Goal: Information Seeking & Learning: Learn about a topic

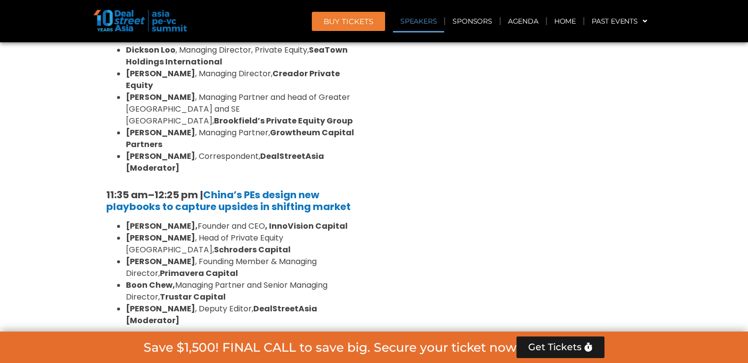
scroll to position [997, 0]
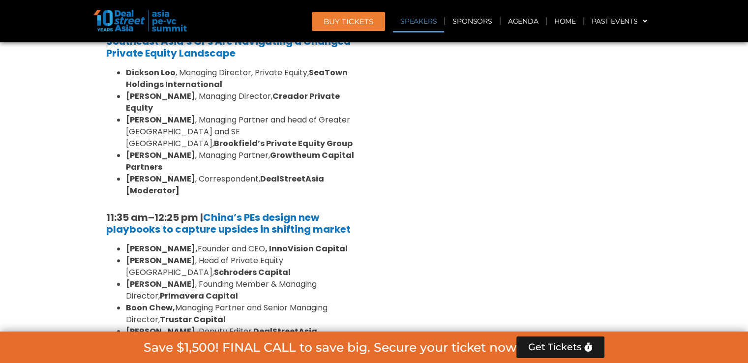
click at [413, 21] on link "Speakers" at bounding box center [418, 21] width 51 height 23
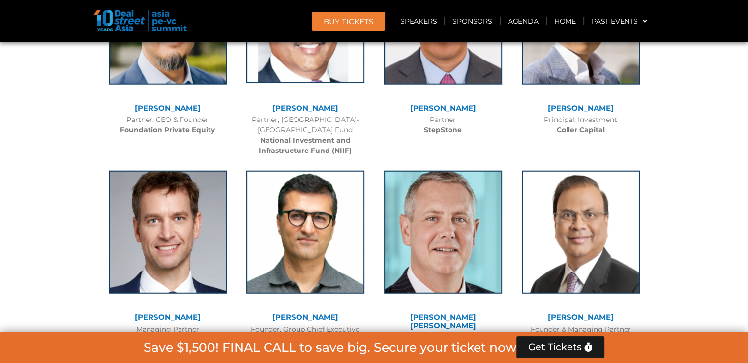
scroll to position [6256, 0]
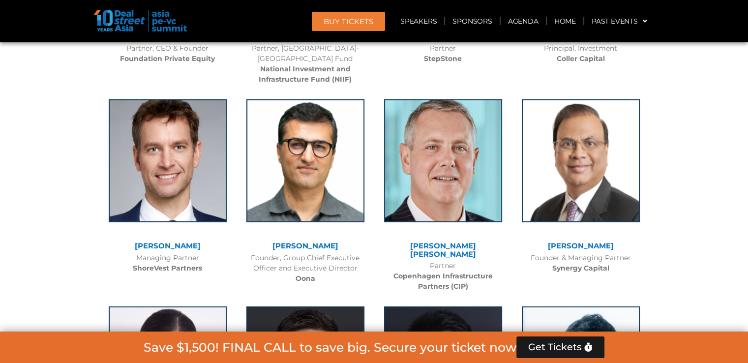
drag, startPoint x: 115, startPoint y: 252, endPoint x: 207, endPoint y: 251, distance: 92.4
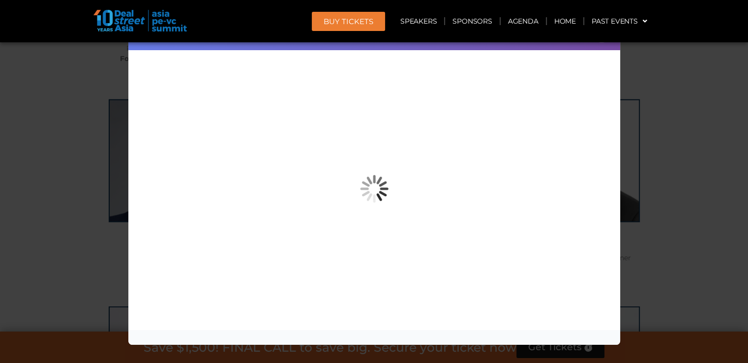
copy link "[PERSON_NAME]"
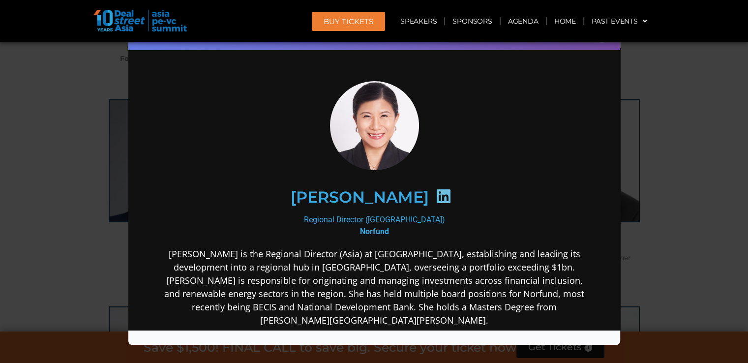
scroll to position [0, 0]
drag, startPoint x: 271, startPoint y: 195, endPoint x: 430, endPoint y: 197, distance: 159.2
click at [430, 197] on div "[PERSON_NAME]" at bounding box center [373, 196] width 382 height 51
copy h2 "[PERSON_NAME]"
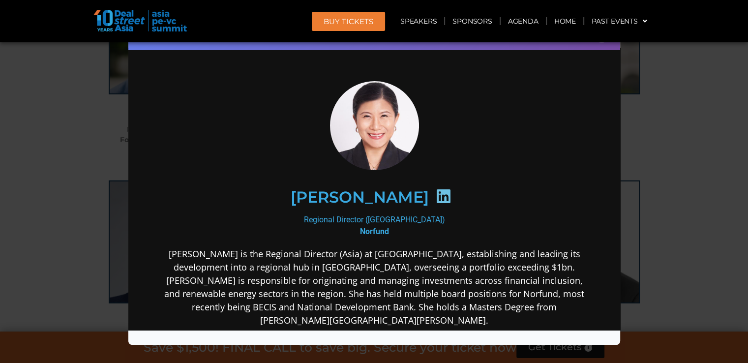
click at [636, 103] on div "Speaker Profile ×" at bounding box center [374, 181] width 748 height 363
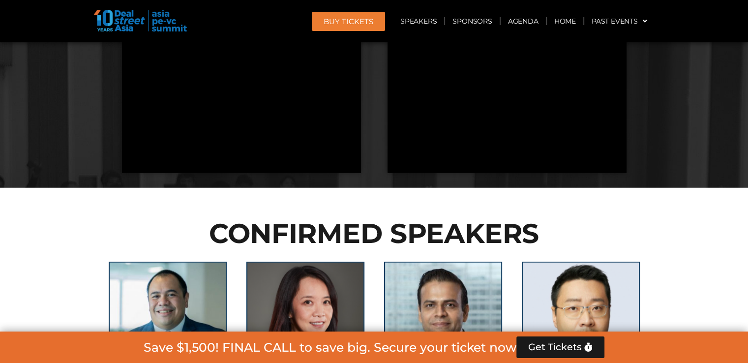
scroll to position [2440, 0]
